Goal: Check status: Check status

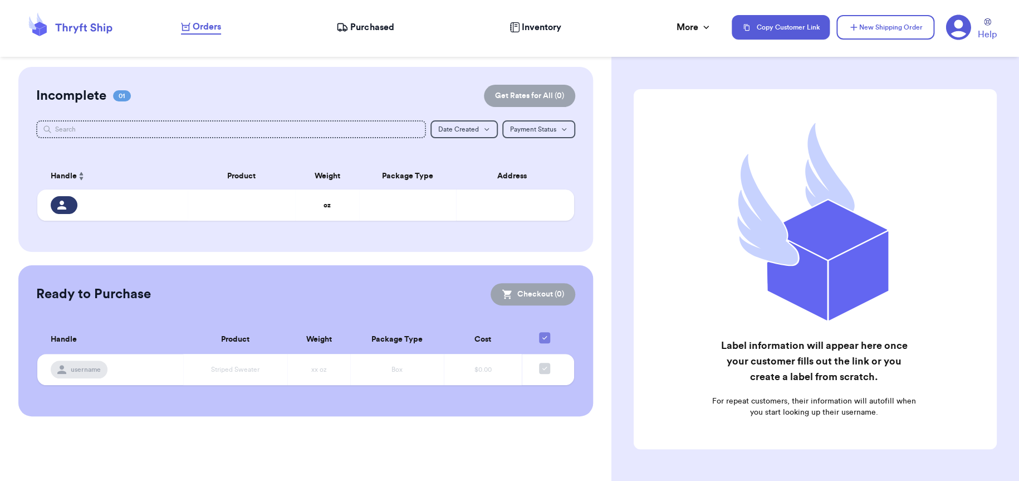
click at [373, 33] on span "Purchased" at bounding box center [371, 27] width 43 height 13
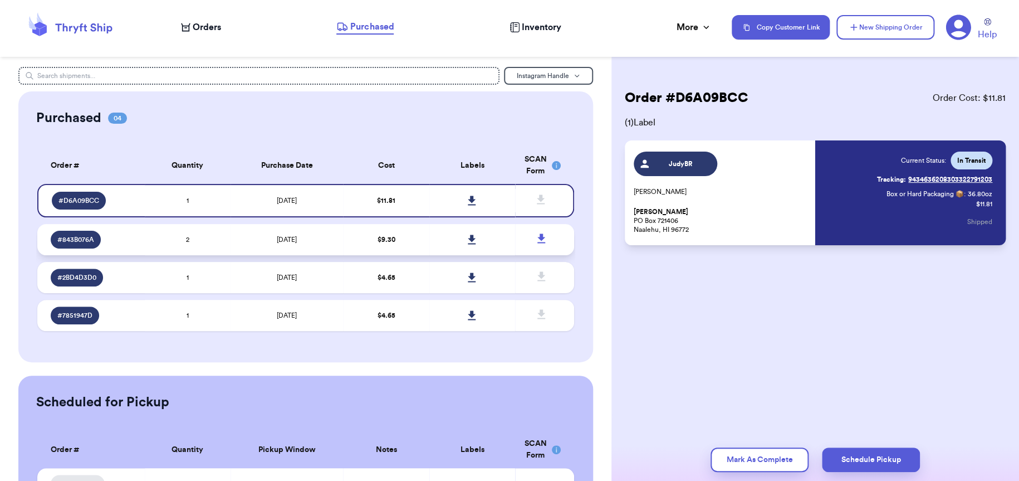
click at [164, 246] on td "2" at bounding box center [188, 239] width 86 height 31
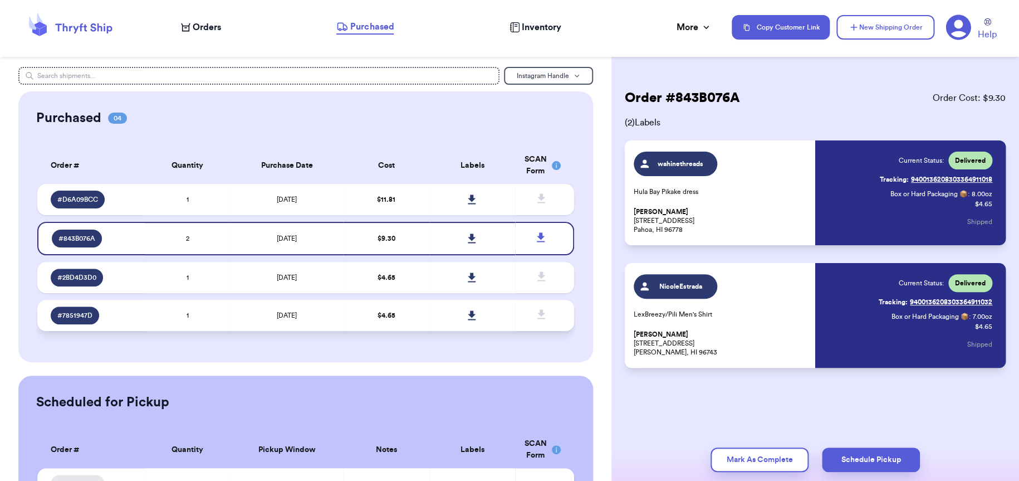
click at [153, 306] on td "1" at bounding box center [188, 315] width 86 height 31
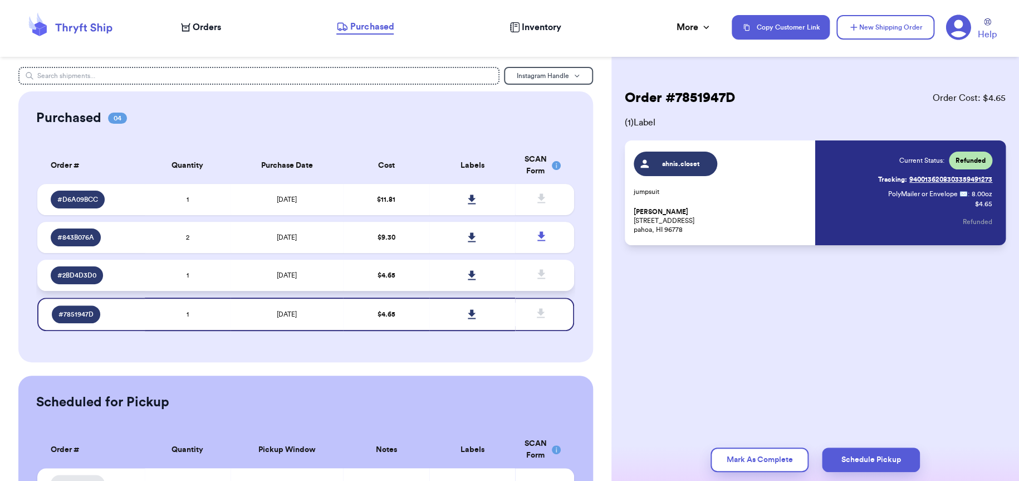
click at [155, 282] on td "1" at bounding box center [188, 275] width 86 height 31
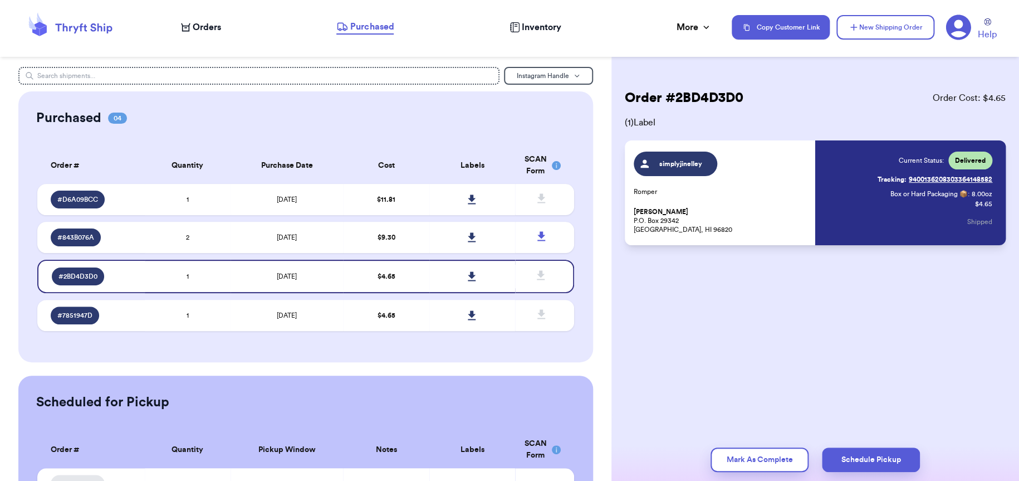
click at [201, 33] on span "Orders" at bounding box center [207, 27] width 28 height 13
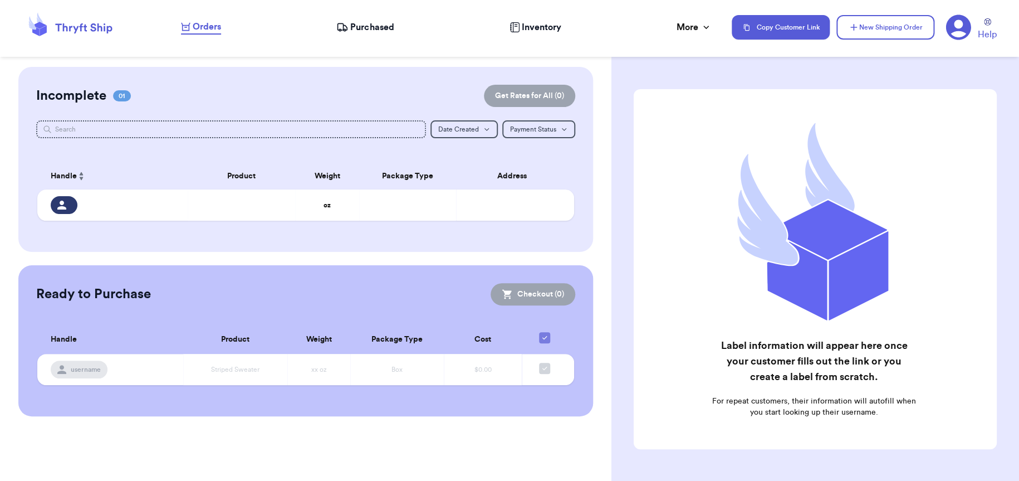
click at [379, 26] on span "Purchased" at bounding box center [371, 27] width 43 height 13
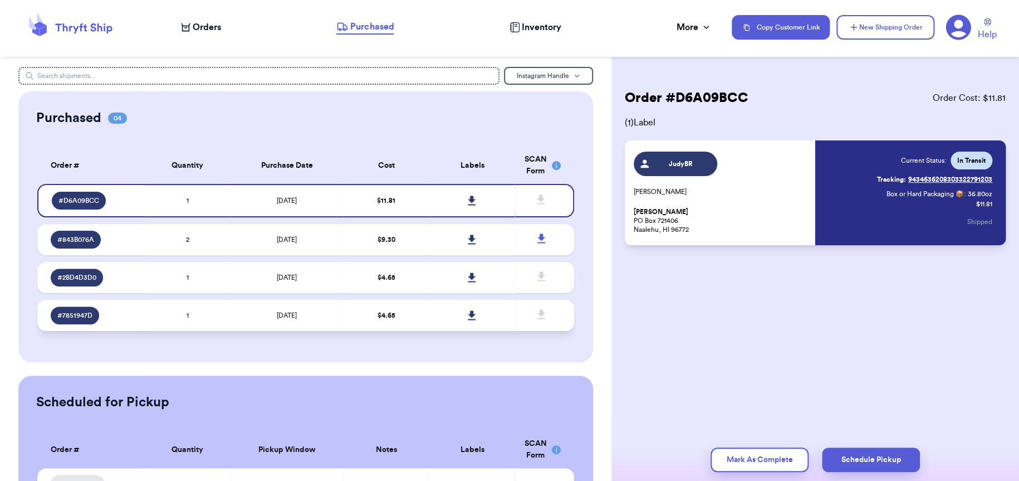
click at [250, 325] on td "[DATE]" at bounding box center [287, 315] width 113 height 31
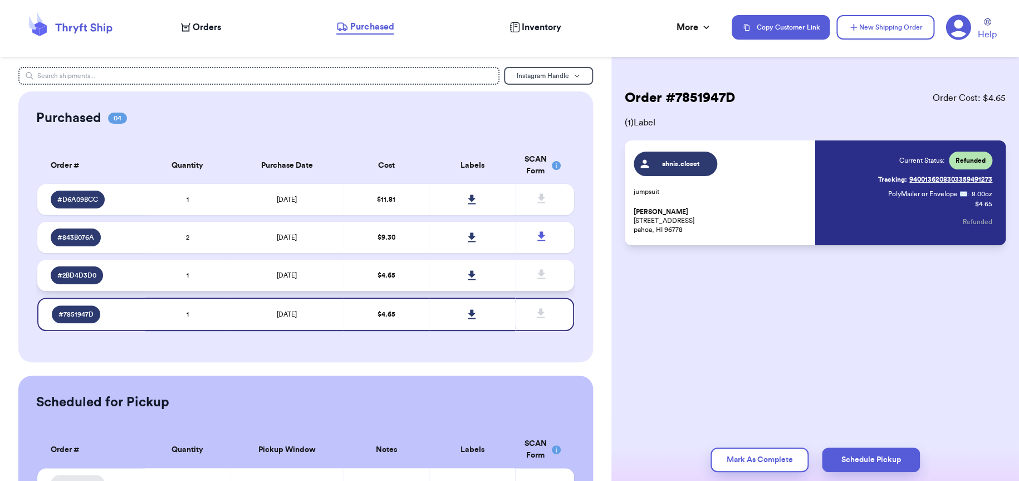
click at [250, 281] on td "[DATE]" at bounding box center [287, 275] width 113 height 31
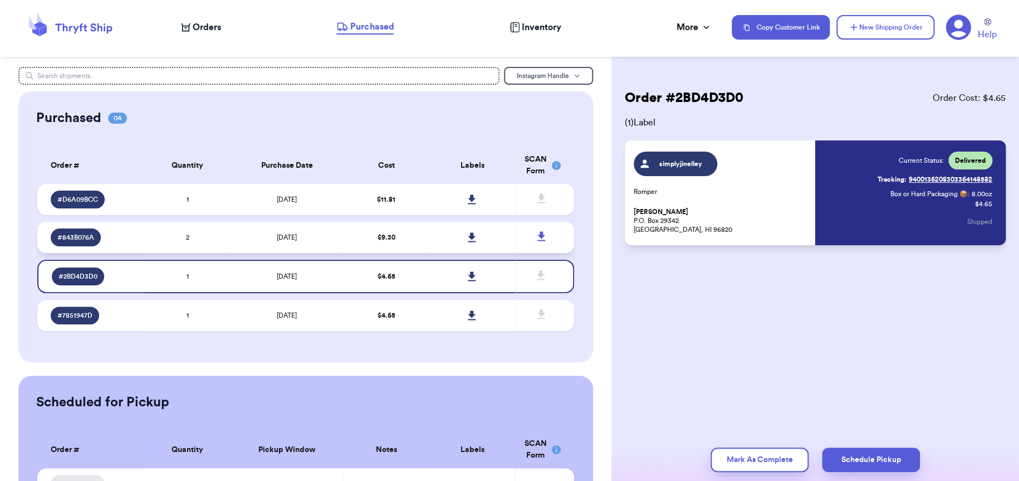
click at [236, 238] on td "[DATE]" at bounding box center [287, 237] width 113 height 31
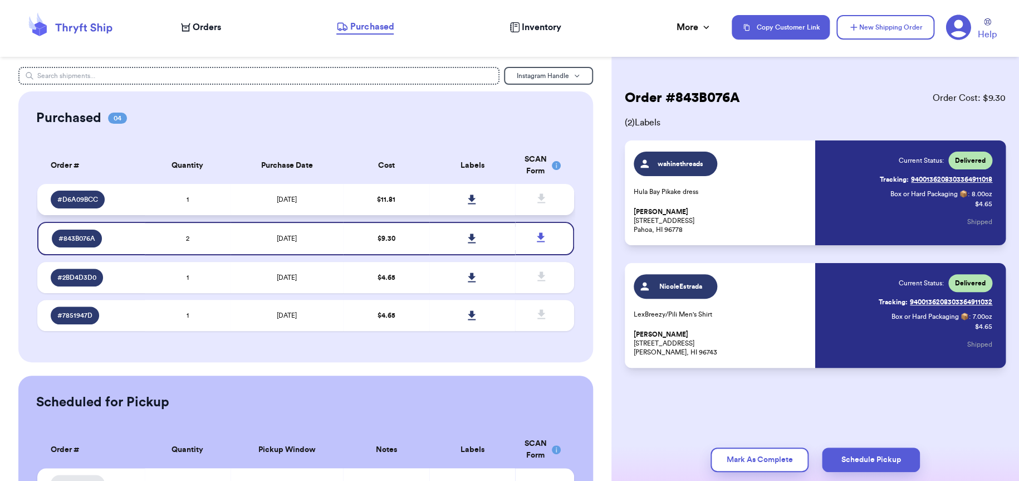
click at [225, 207] on td "1" at bounding box center [188, 199] width 86 height 31
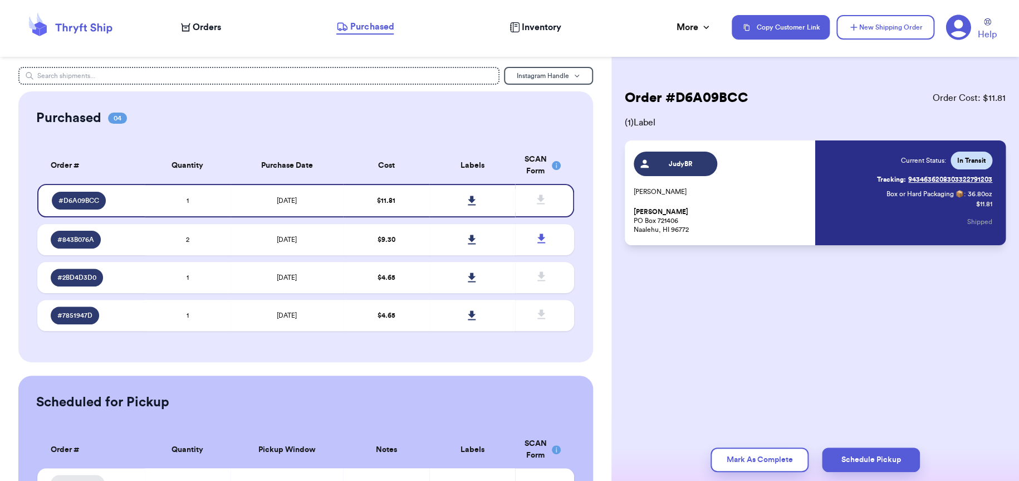
click at [940, 178] on link "Tracking: 9434636208303322791203" at bounding box center [934, 179] width 115 height 18
